Goal: Use online tool/utility: Utilize a website feature to perform a specific function

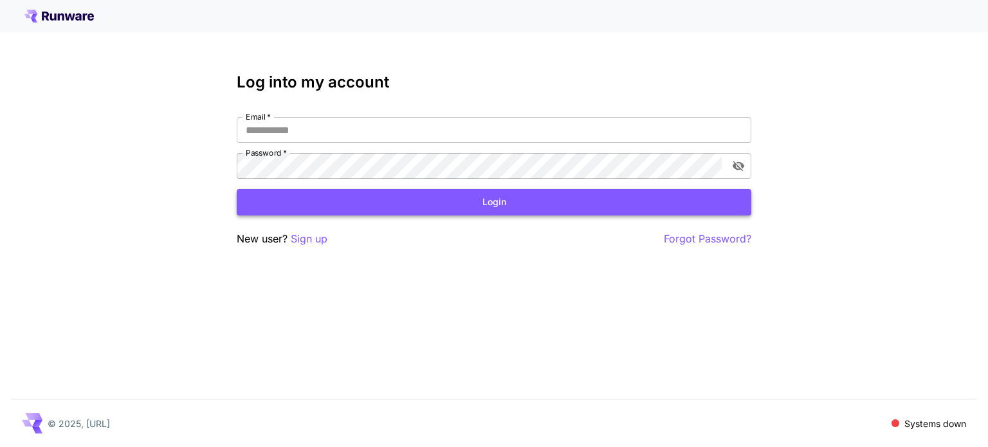
type input "**********"
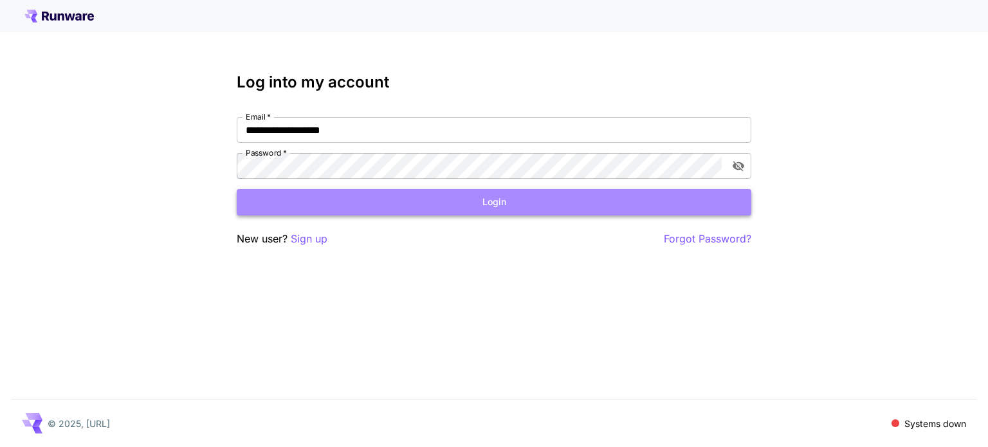
click at [453, 210] on button "Login" at bounding box center [494, 202] width 515 height 26
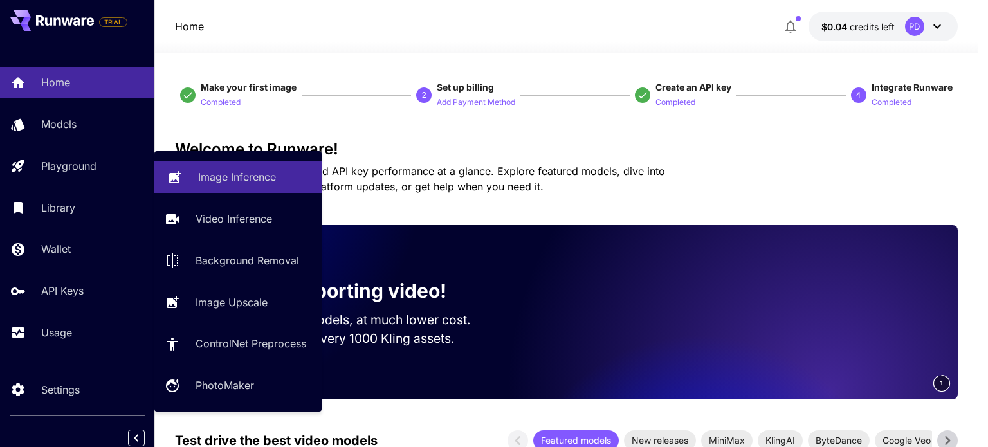
click at [210, 177] on p "Image Inference" at bounding box center [237, 176] width 78 height 15
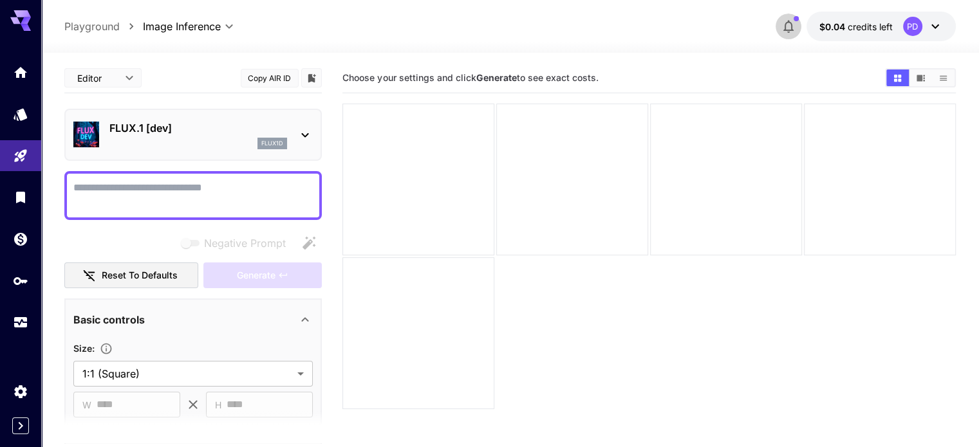
click at [780, 25] on icon "button" at bounding box center [787, 26] width 15 height 15
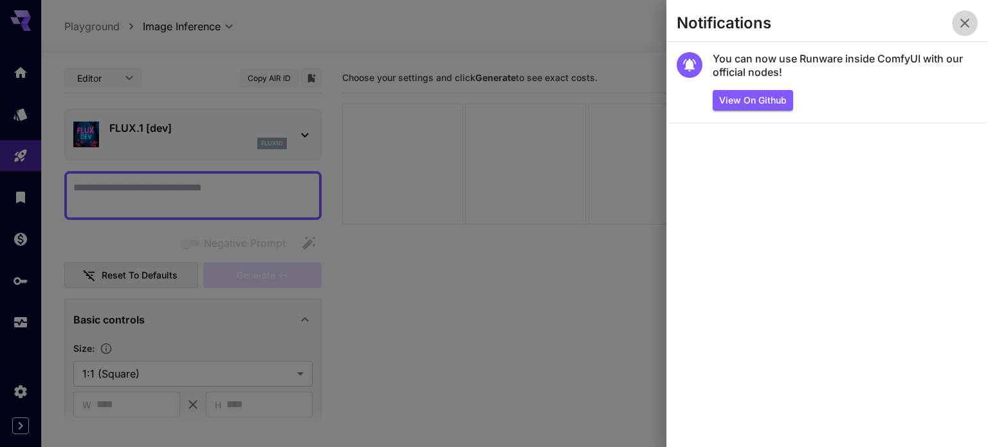
click at [963, 15] on icon "button" at bounding box center [964, 22] width 15 height 15
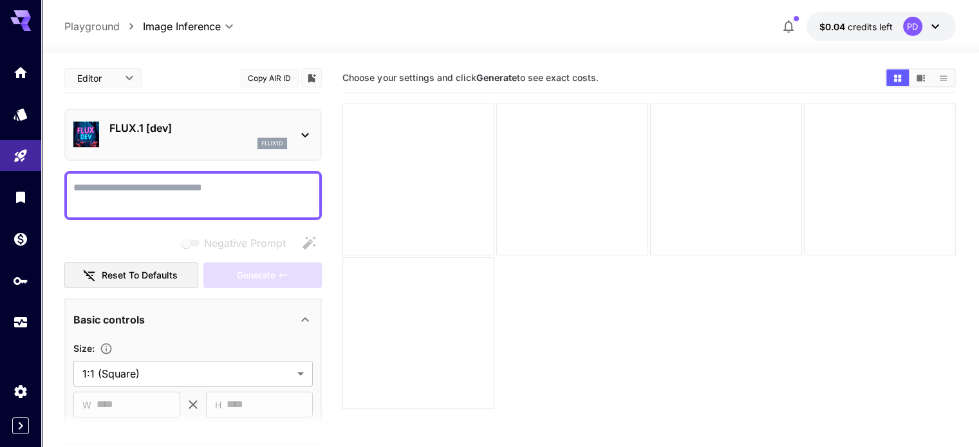
click at [929, 35] on div "PD" at bounding box center [923, 26] width 40 height 19
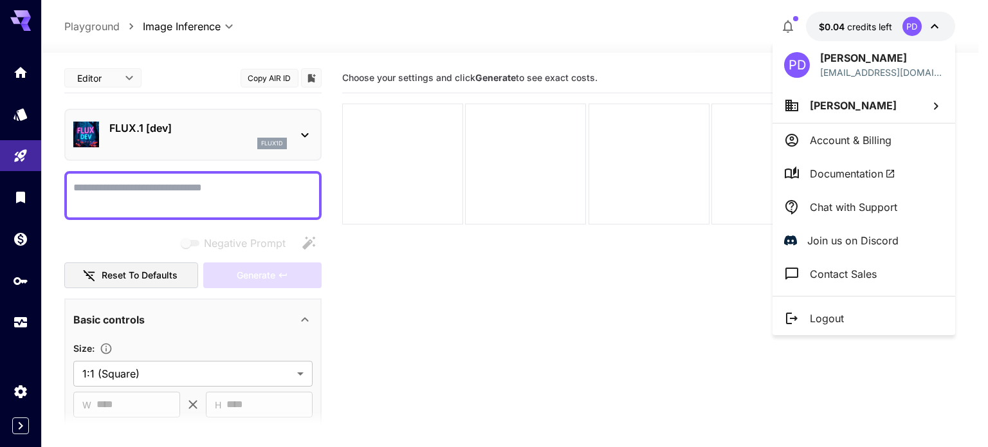
click at [929, 35] on div at bounding box center [494, 223] width 988 height 447
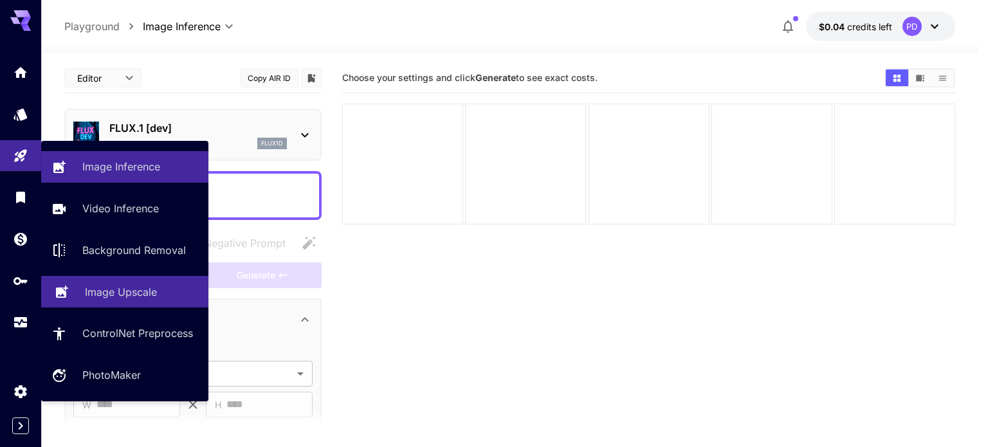
click at [102, 301] on link "Image Upscale" at bounding box center [124, 292] width 167 height 32
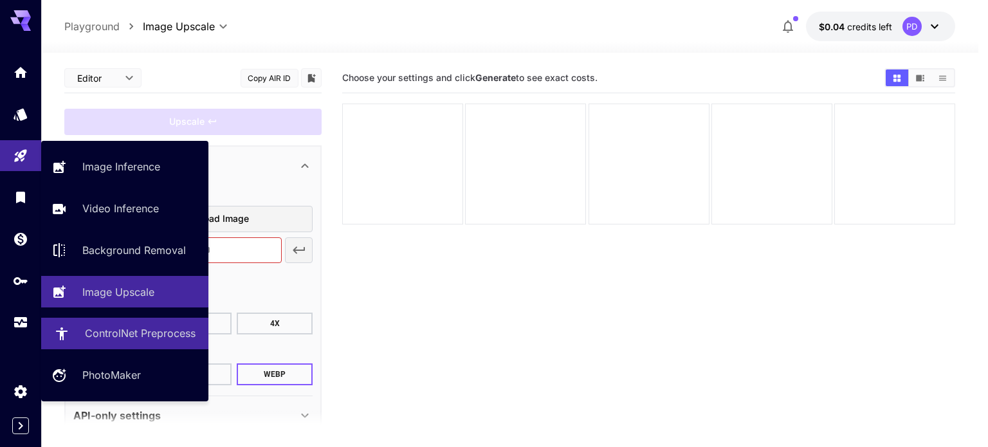
click at [113, 341] on p "ControlNet Preprocess" at bounding box center [140, 333] width 111 height 15
type input "**********"
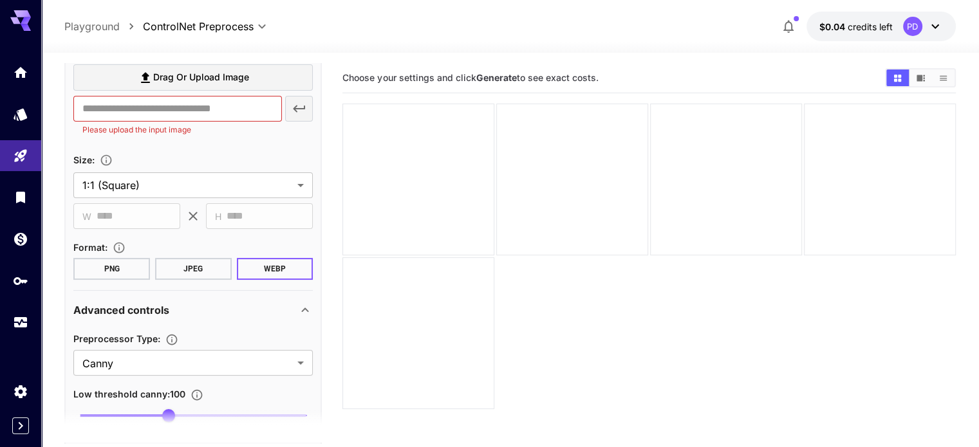
scroll to position [208, 0]
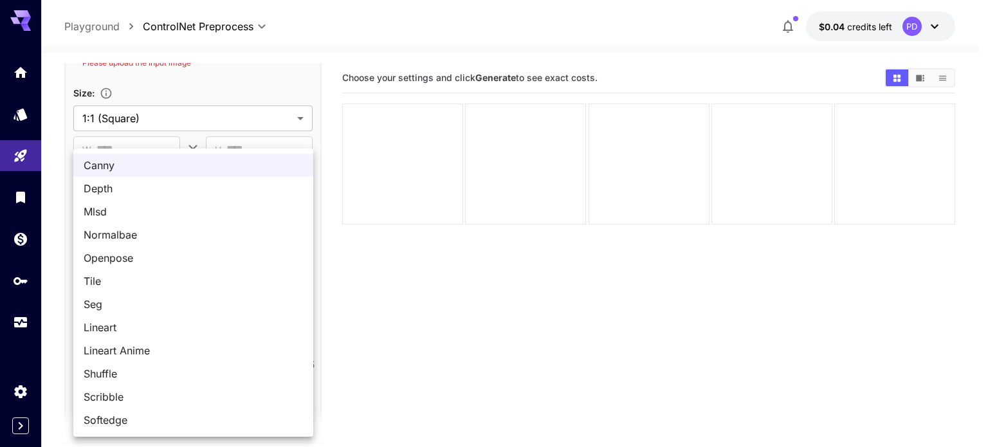
click at [159, 297] on body "**********" at bounding box center [494, 274] width 988 height 549
click at [47, 336] on div at bounding box center [494, 223] width 988 height 447
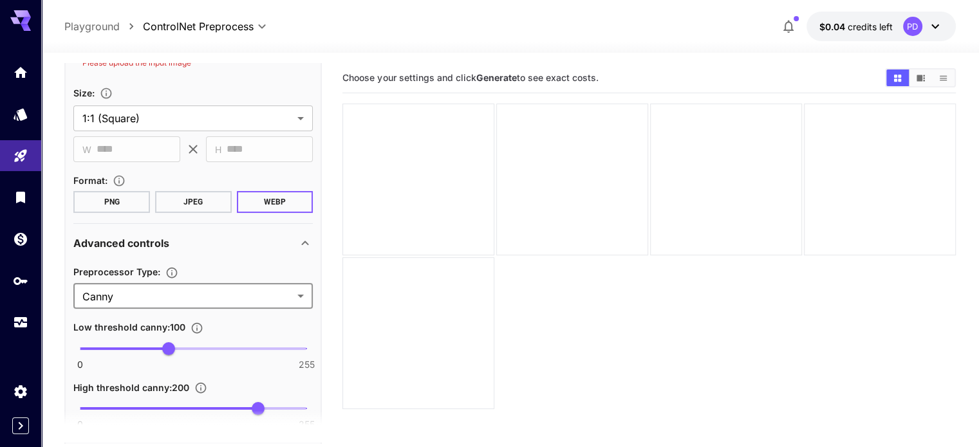
scroll to position [102, 0]
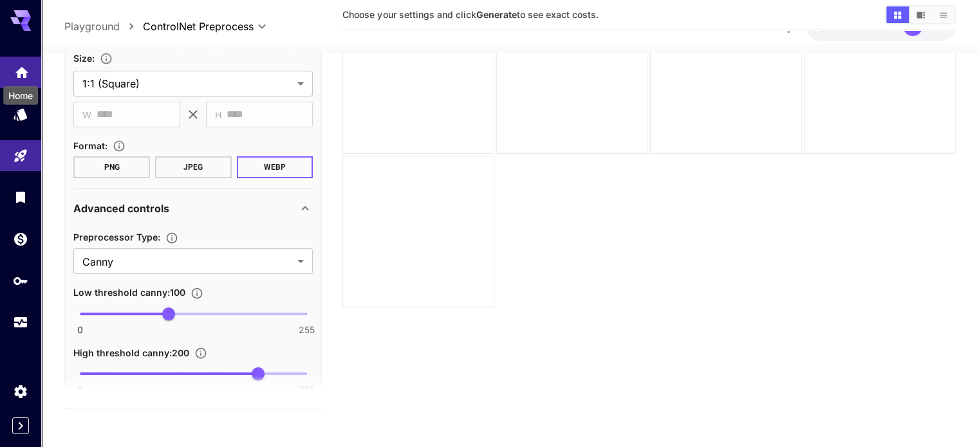
click at [18, 74] on icon "Home" at bounding box center [21, 68] width 15 height 15
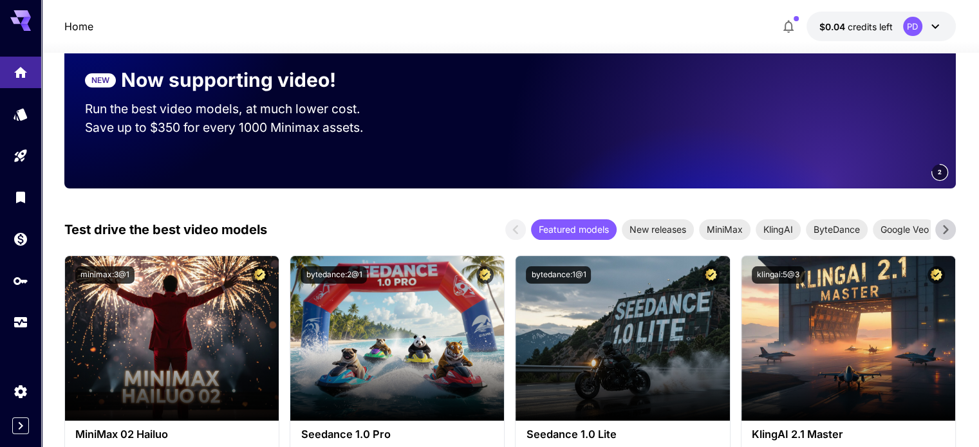
scroll to position [149, 0]
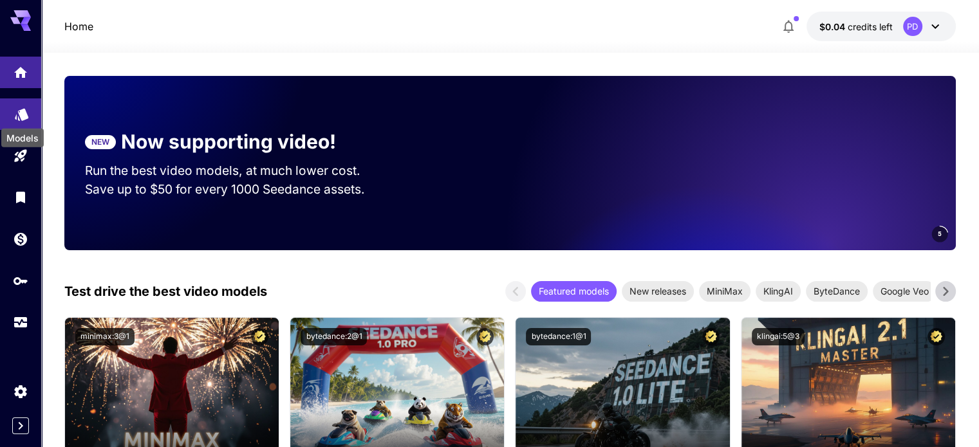
click at [17, 115] on icon "Models" at bounding box center [21, 110] width 15 height 15
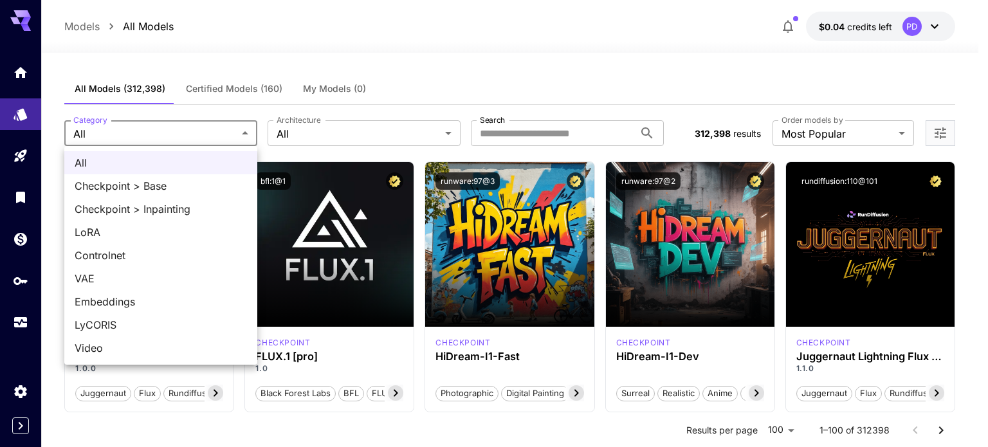
click at [319, 134] on div at bounding box center [494, 223] width 988 height 447
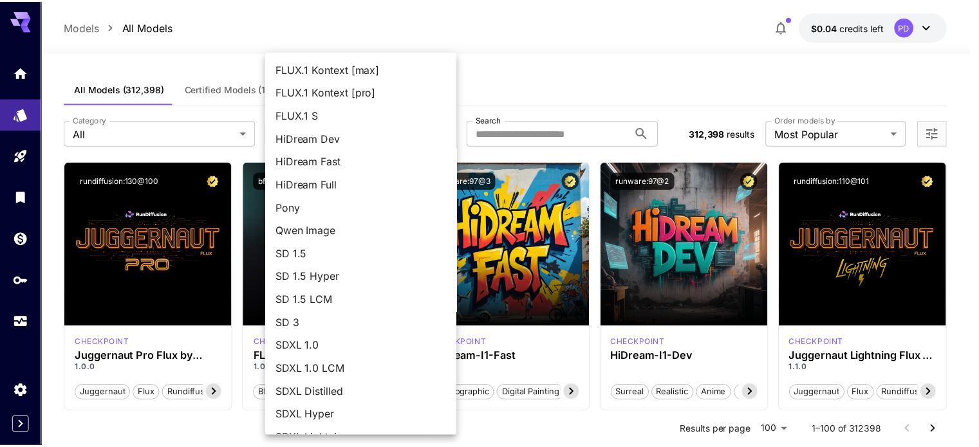
scroll to position [90, 0]
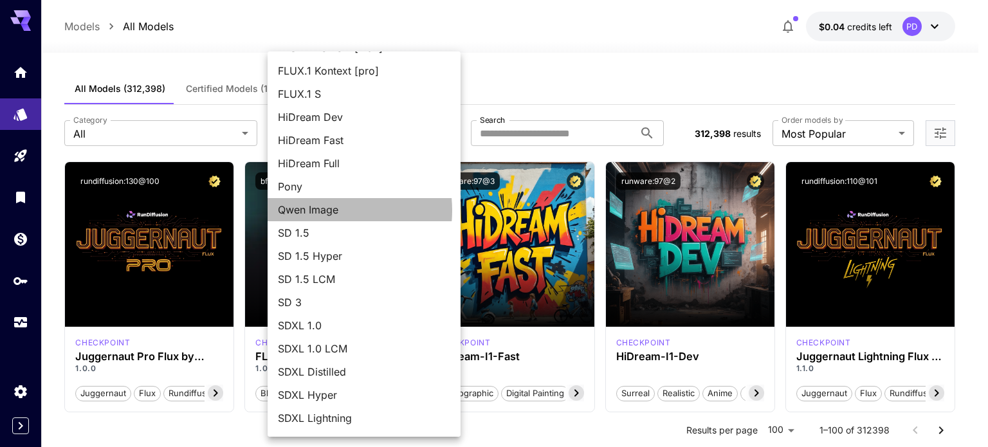
click at [322, 210] on span "Qwen Image" at bounding box center [364, 209] width 172 height 15
type input "**********"
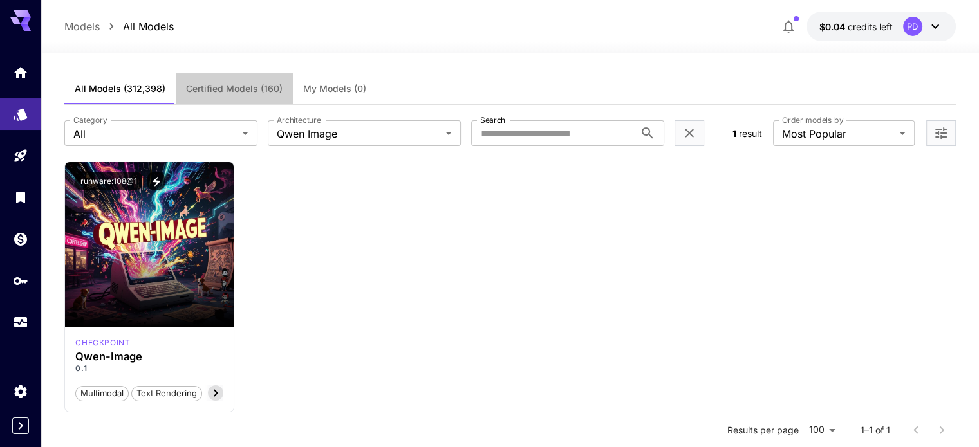
click at [229, 84] on span "Certified Models (160)" at bounding box center [234, 89] width 97 height 12
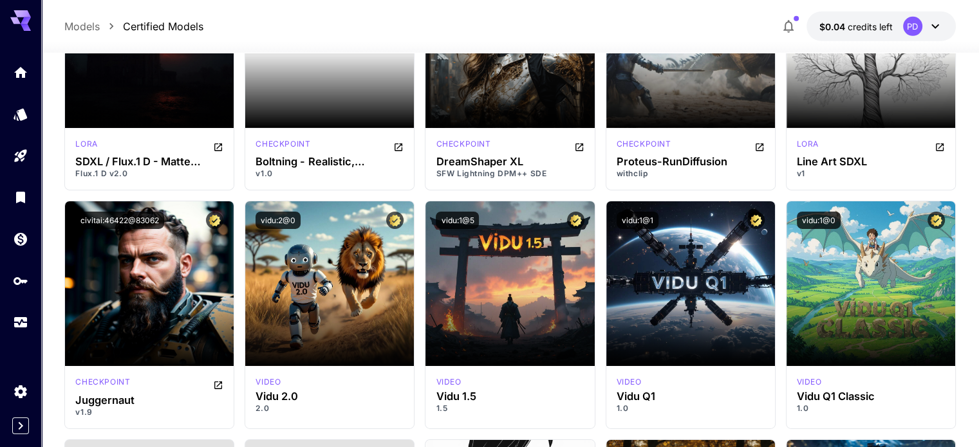
scroll to position [4190, 0]
